Goal: Obtain resource: Obtain resource

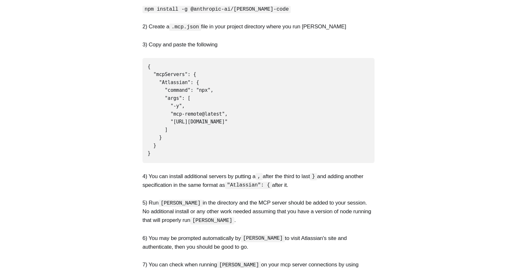
scroll to position [192, 0]
drag, startPoint x: 162, startPoint y: 148, endPoint x: 138, endPoint y: 65, distance: 86.5
click at [138, 65] on section "Below are simple instructions to install the official Atlassian Model Context P…" at bounding box center [258, 185] width 517 height 486
copy code "{ "mcpServers": { "Atlassian": { "command": "npx", "args": [ "-y", "mcp-remote@…"
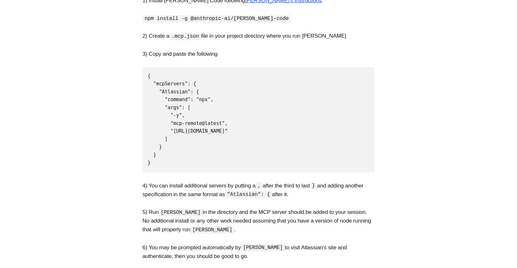
scroll to position [185, 0]
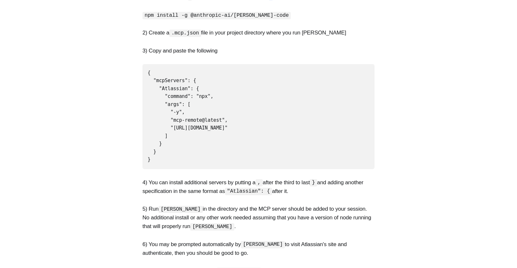
click at [177, 80] on code "{ "mcpServers": { "Atlassian": { "command": "npx", "args": [ "-y", "mcp-remote@…" at bounding box center [188, 116] width 80 height 93
click at [181, 87] on code "{ "mcpServers": { "Atlassian": { "command": "npx", "args": [ "-y", "mcp-remote@…" at bounding box center [188, 116] width 80 height 93
drag, startPoint x: 181, startPoint y: 87, endPoint x: 192, endPoint y: 136, distance: 50.2
click at [192, 136] on pre "{ "mcpServers": { "Atlassian": { "command": "npx", "args": [ "-y", "mcp-remote@…" at bounding box center [259, 116] width 232 height 105
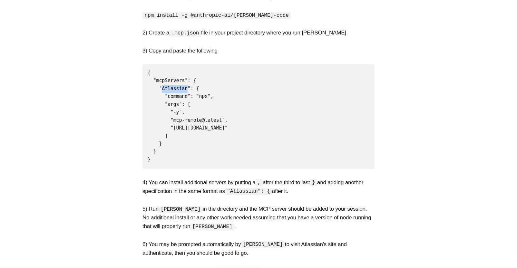
copy code ""Atlassian": { "command": "npx", "args": [ "-y", "mcp-remote@latest", "[URL][DO…"
